Goal: Task Accomplishment & Management: Complete application form

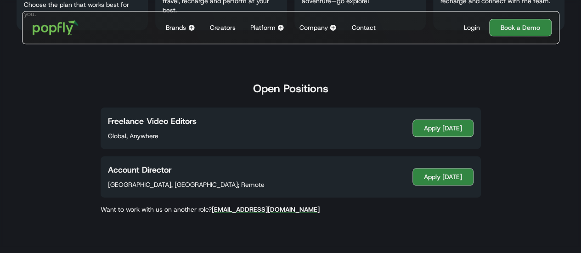
scroll to position [467, 0]
click at [435, 174] on link "Apply [DATE]" at bounding box center [442, 176] width 61 height 17
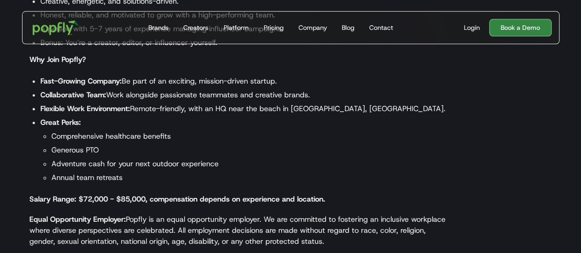
scroll to position [512, 0]
